Goal: Find specific page/section: Find specific page/section

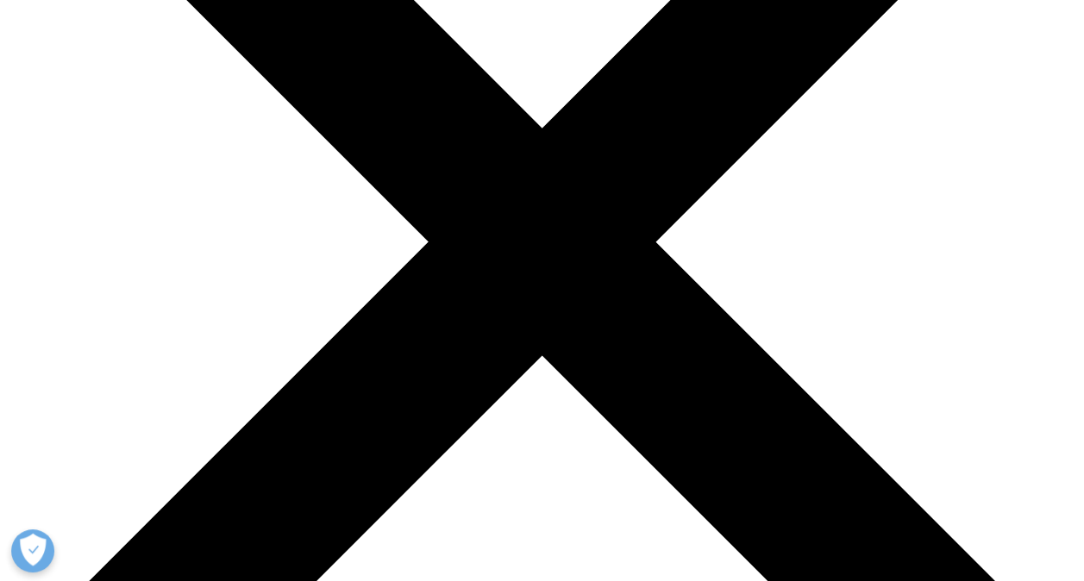
scroll to position [345, 0]
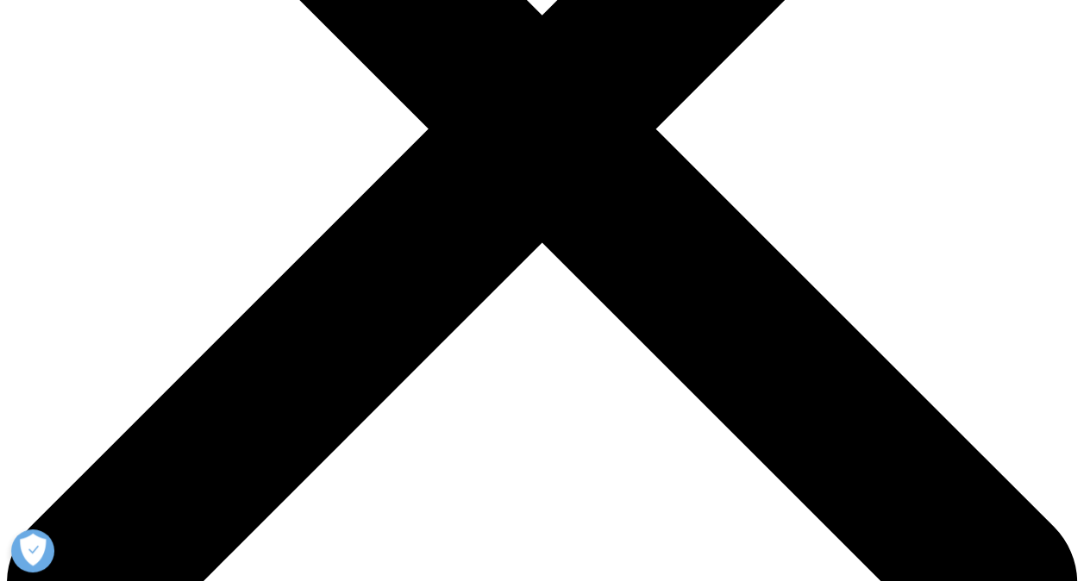
scroll to position [518, 0]
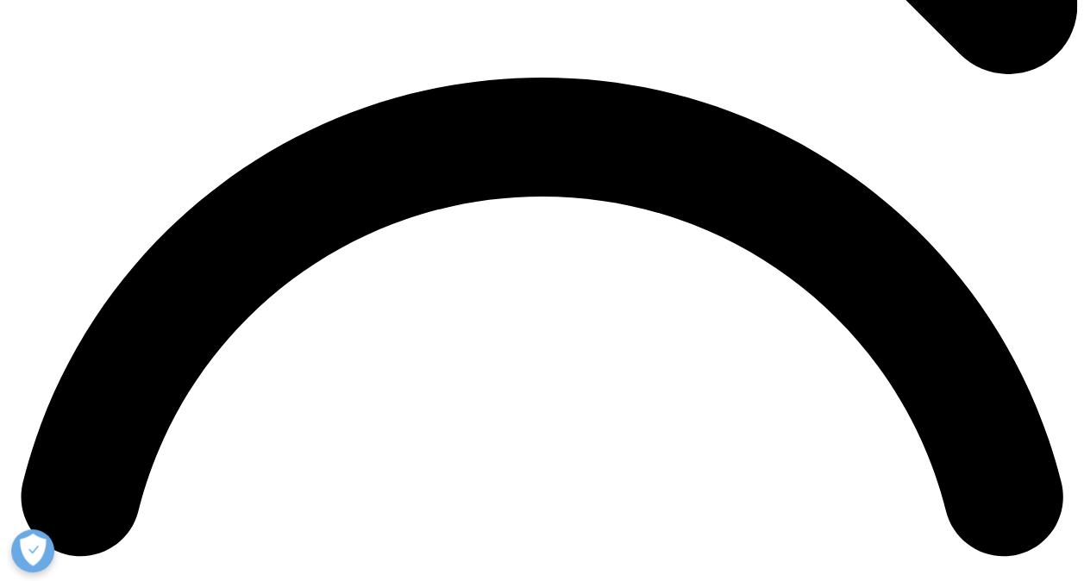
scroll to position [1898, 0]
